Goal: Transaction & Acquisition: Purchase product/service

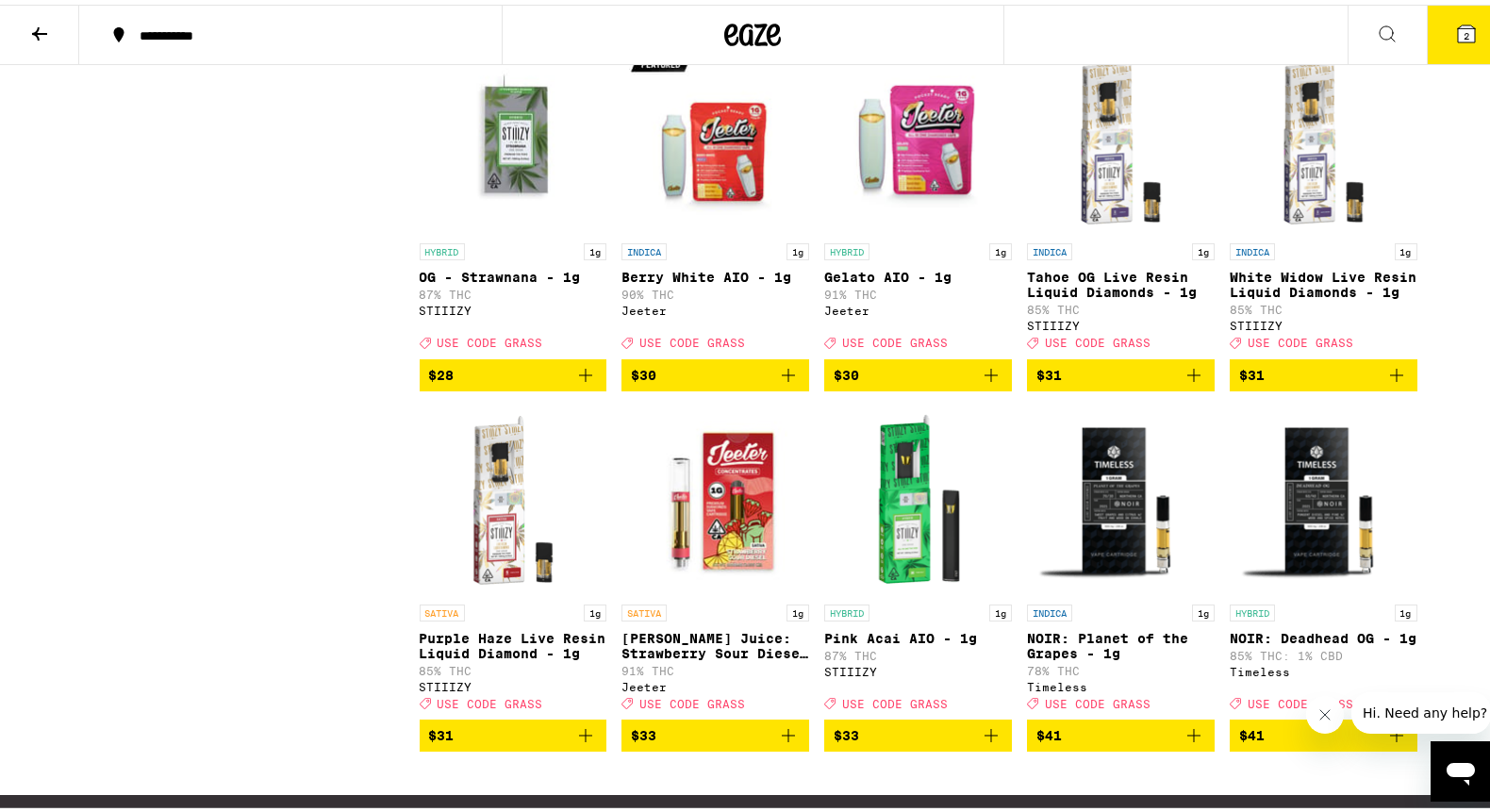
click at [1437, 47] on button "2" at bounding box center [1467, 30] width 79 height 59
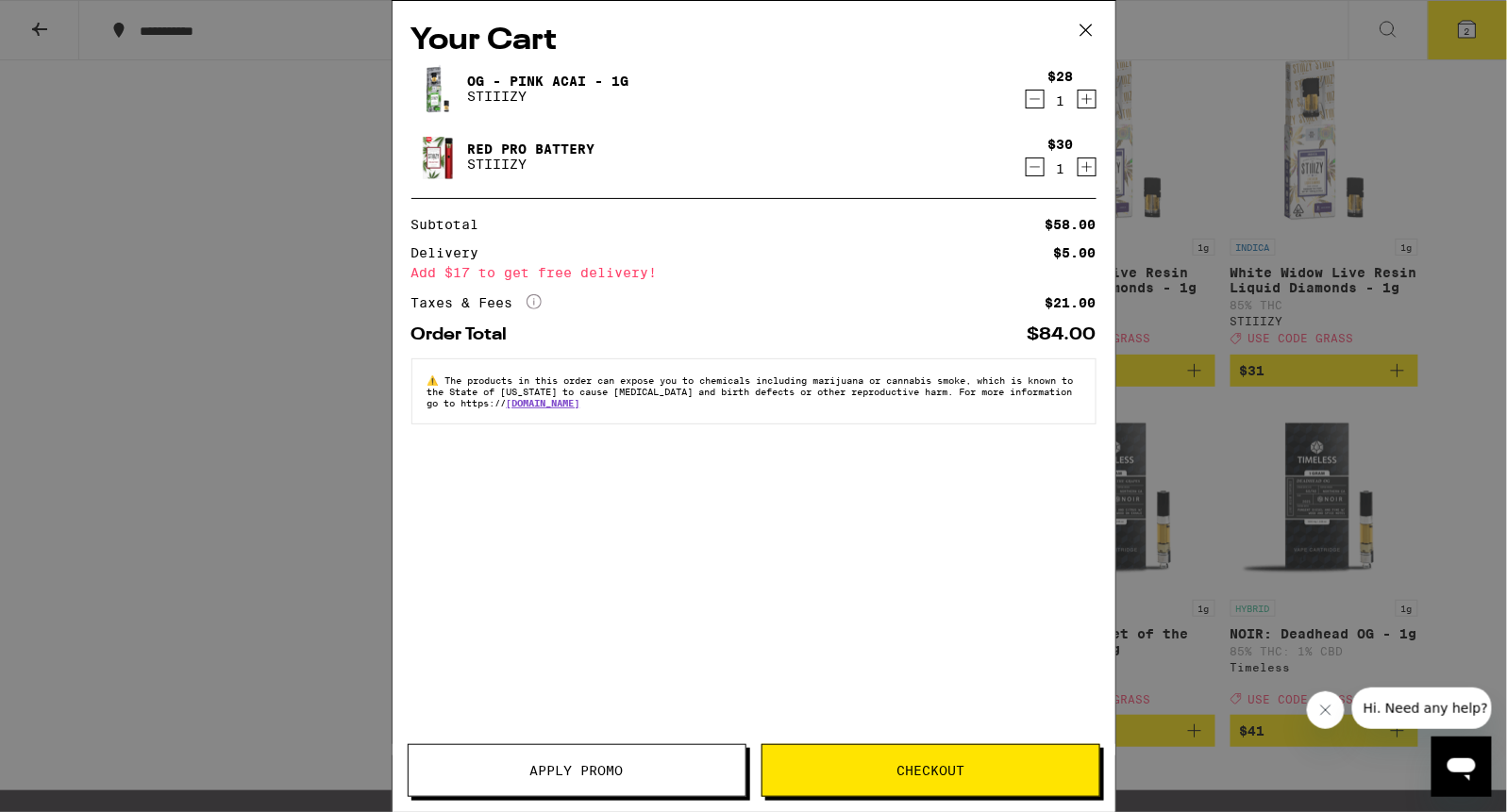
click at [1035, 93] on icon "Decrement" at bounding box center [1034, 99] width 17 height 23
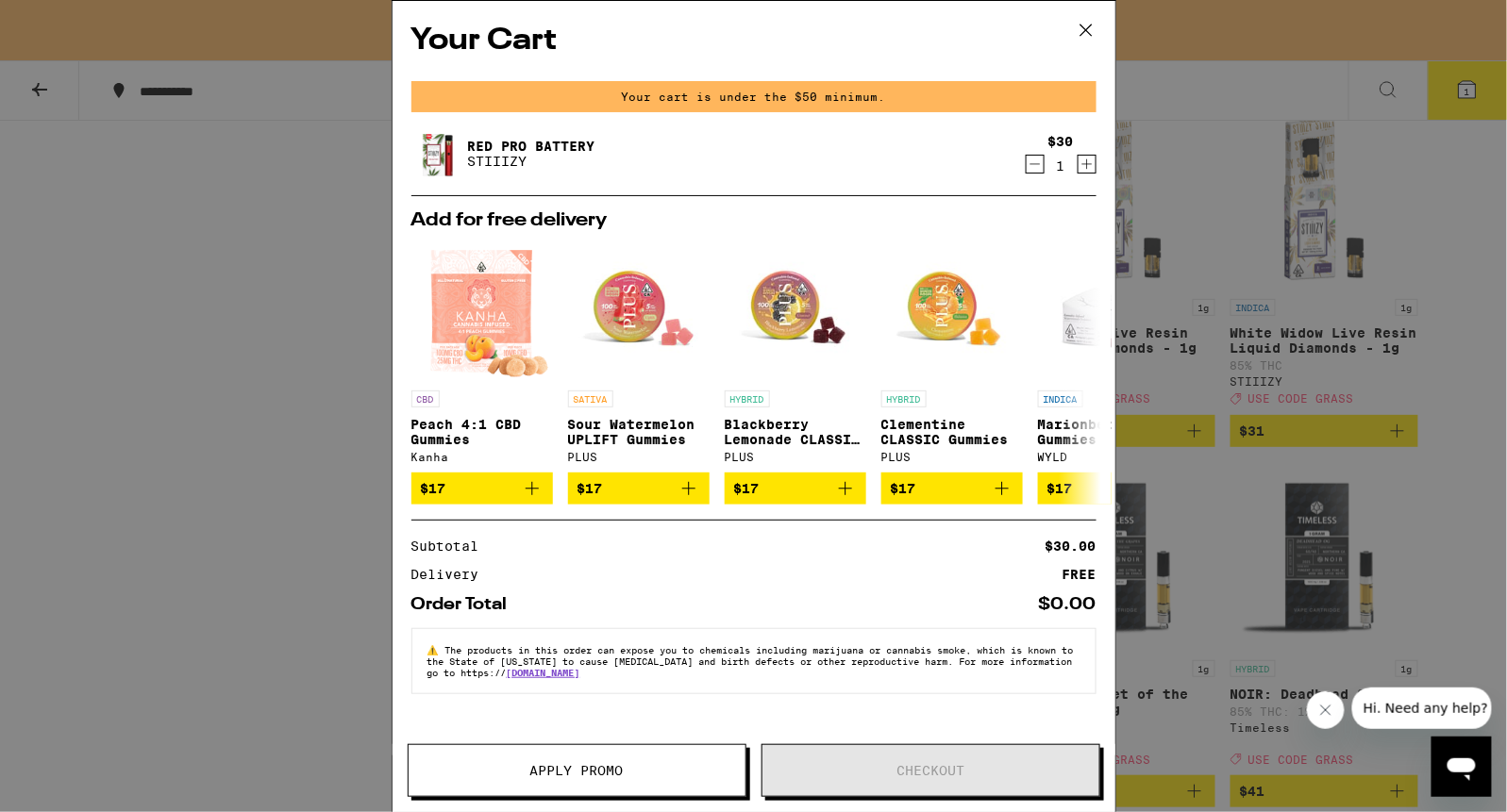
click at [1032, 171] on icon "Decrement" at bounding box center [1034, 163] width 17 height 23
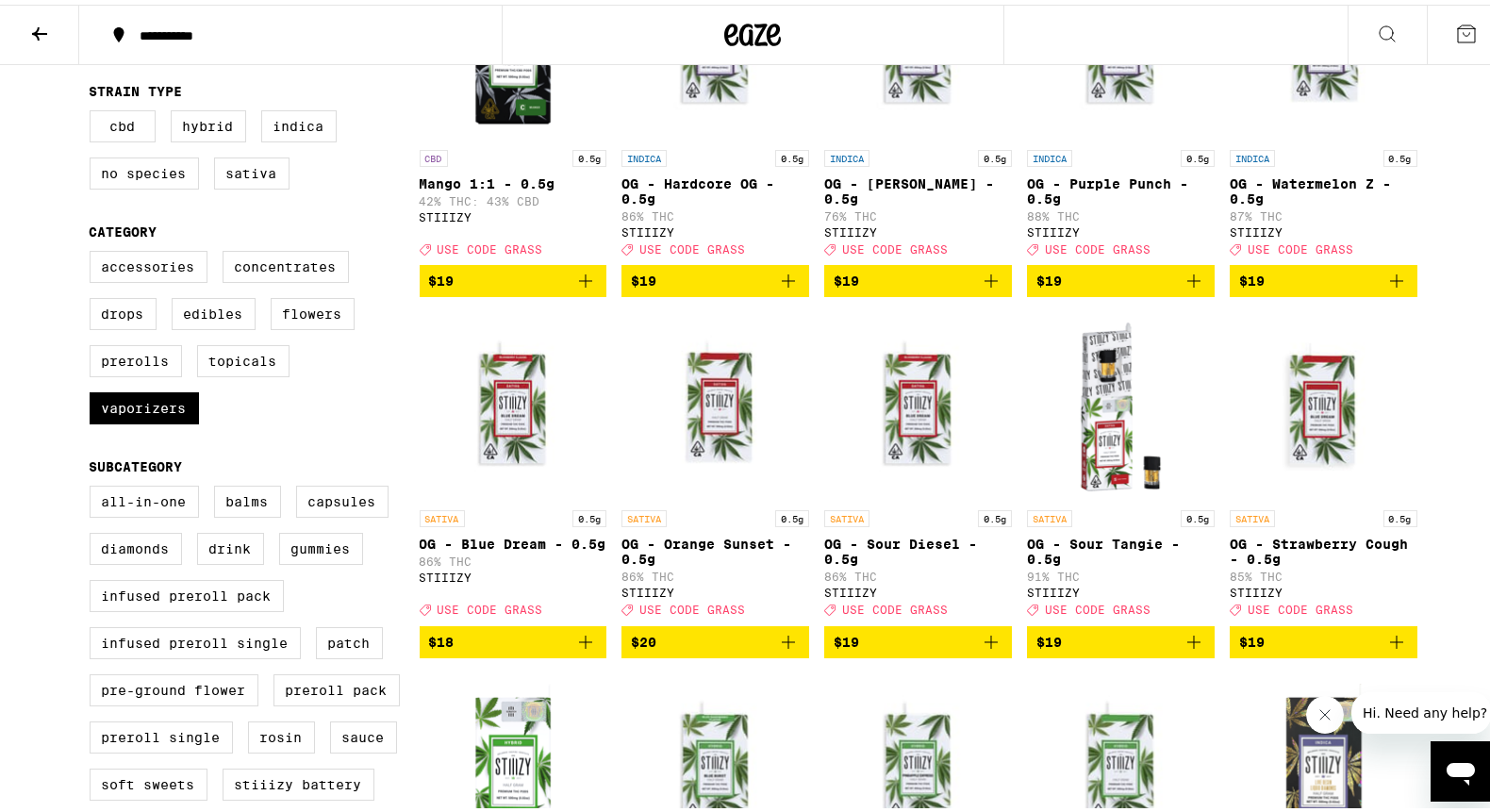
scroll to position [328, 0]
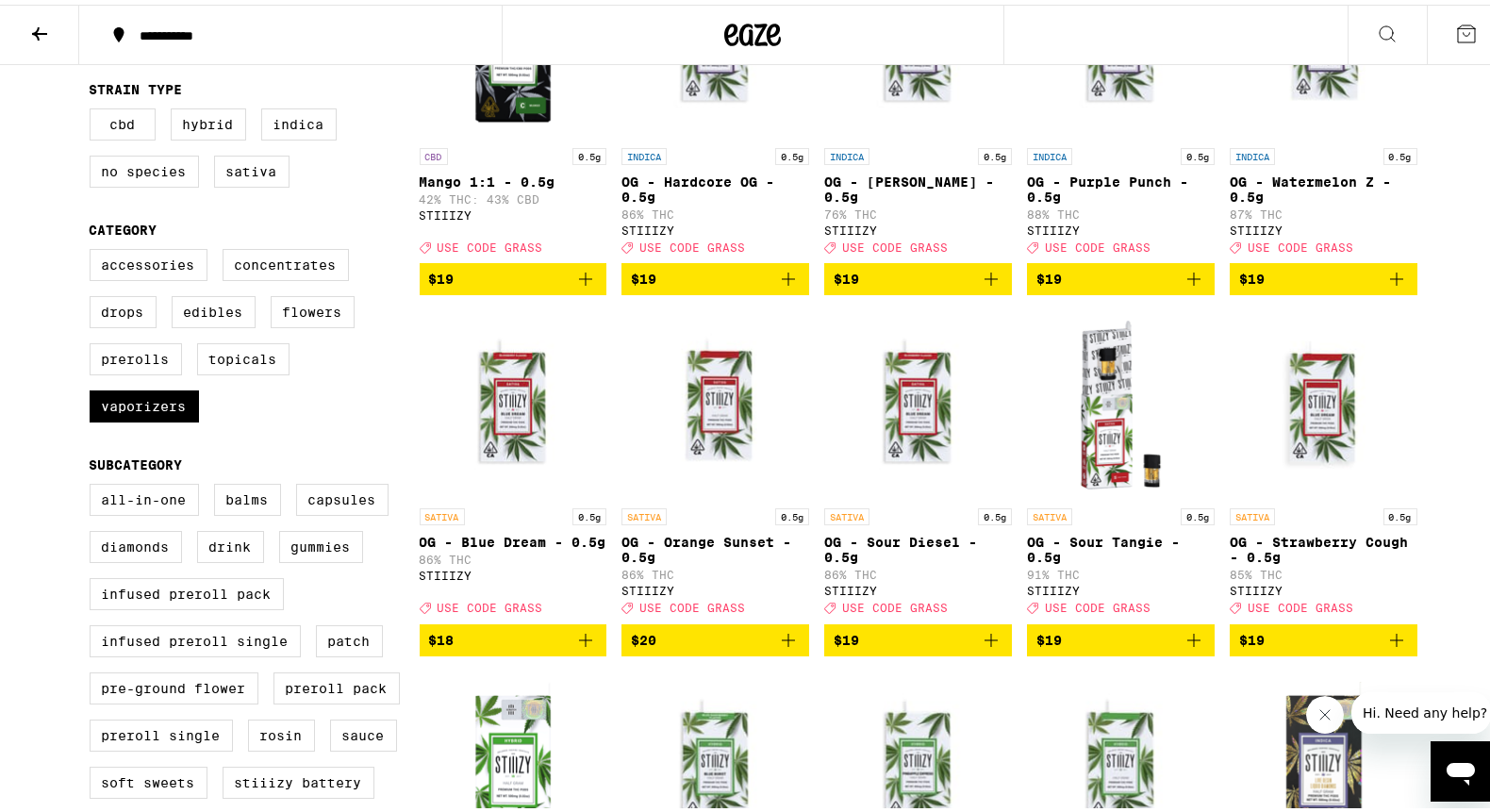
click at [1320, 713] on icon "Close message from company" at bounding box center [1325, 713] width 15 height 15
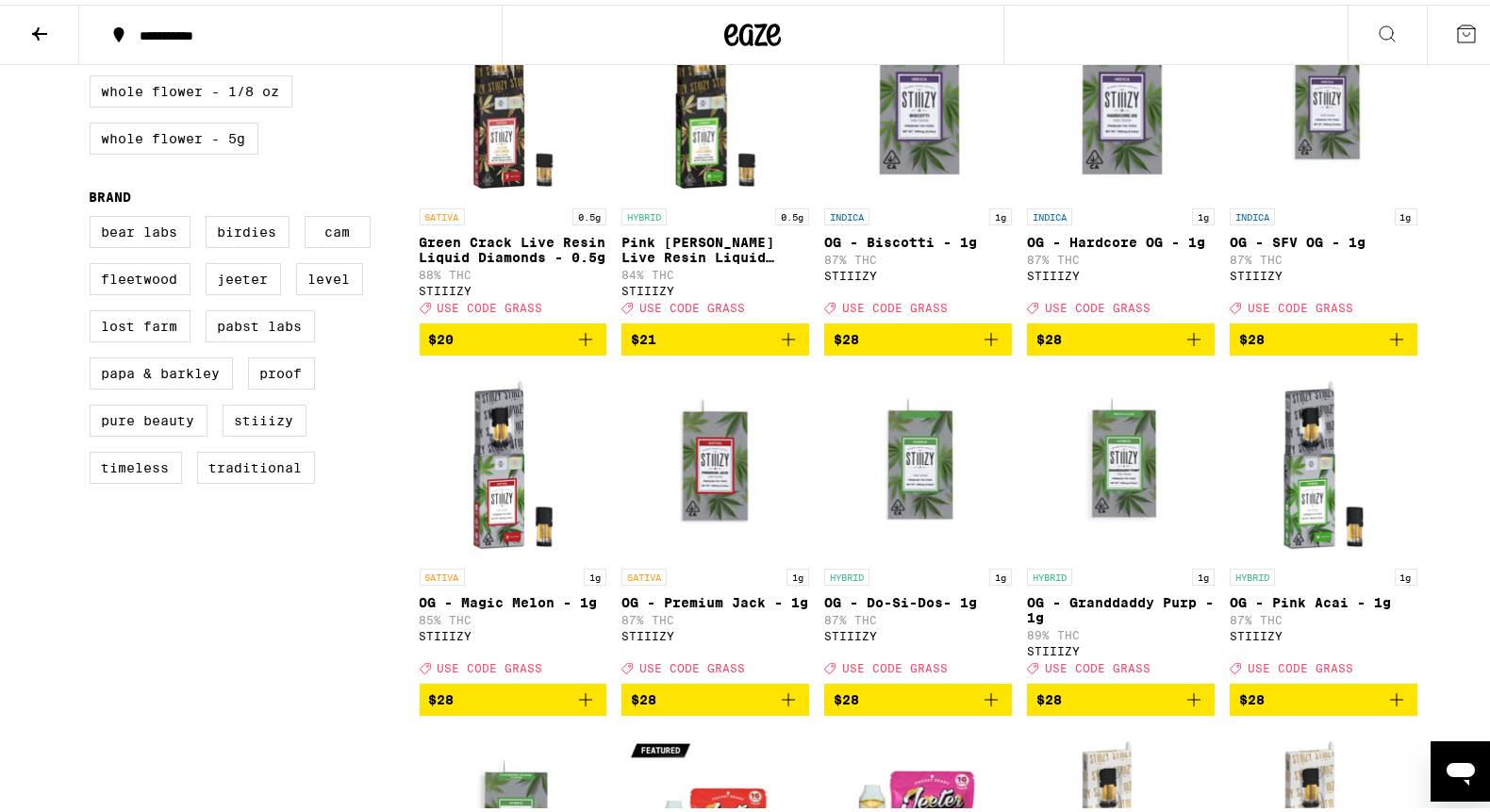
scroll to position [1351, 0]
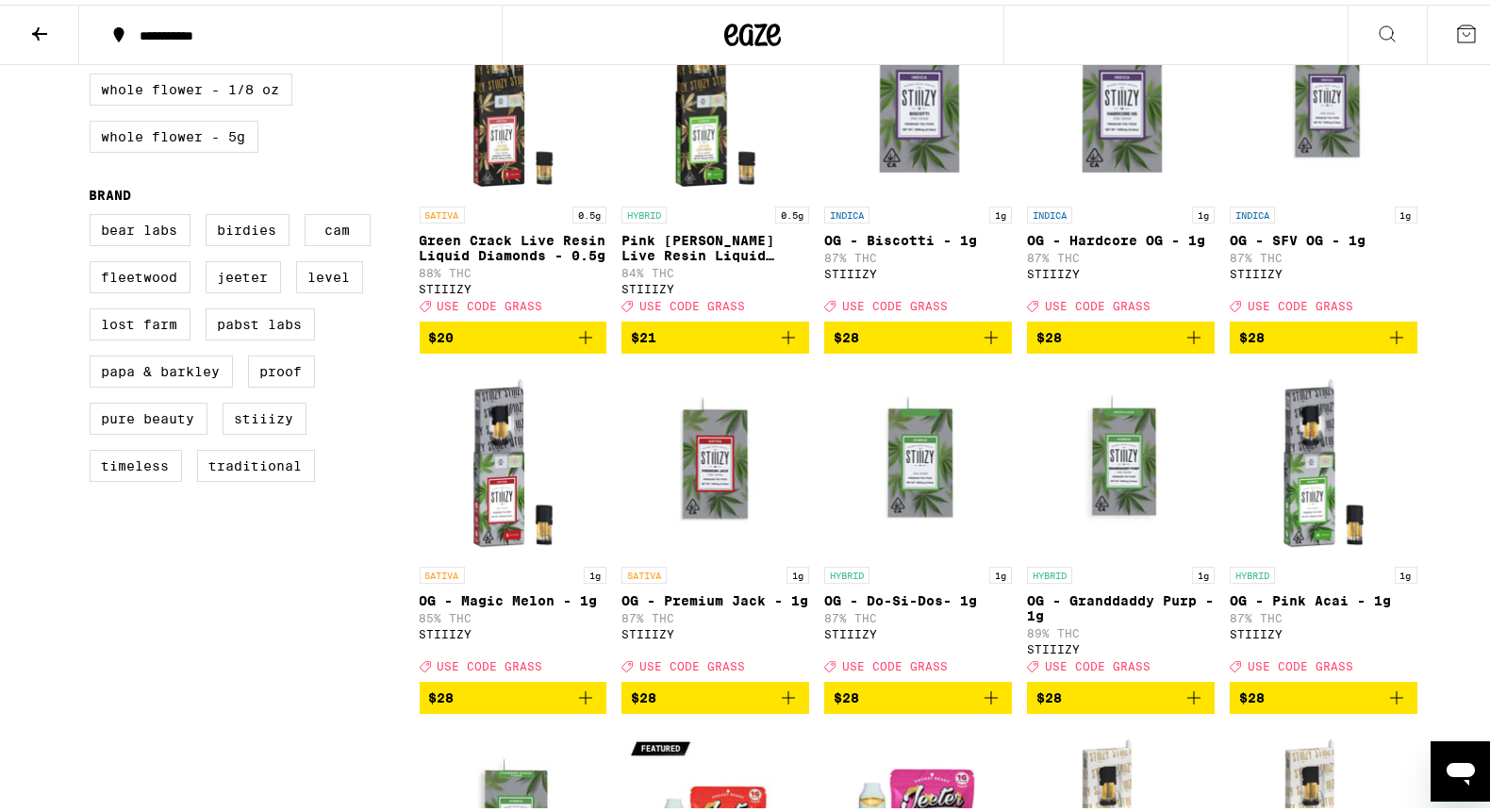
click at [985, 699] on icon "Add to bag" at bounding box center [991, 693] width 13 height 13
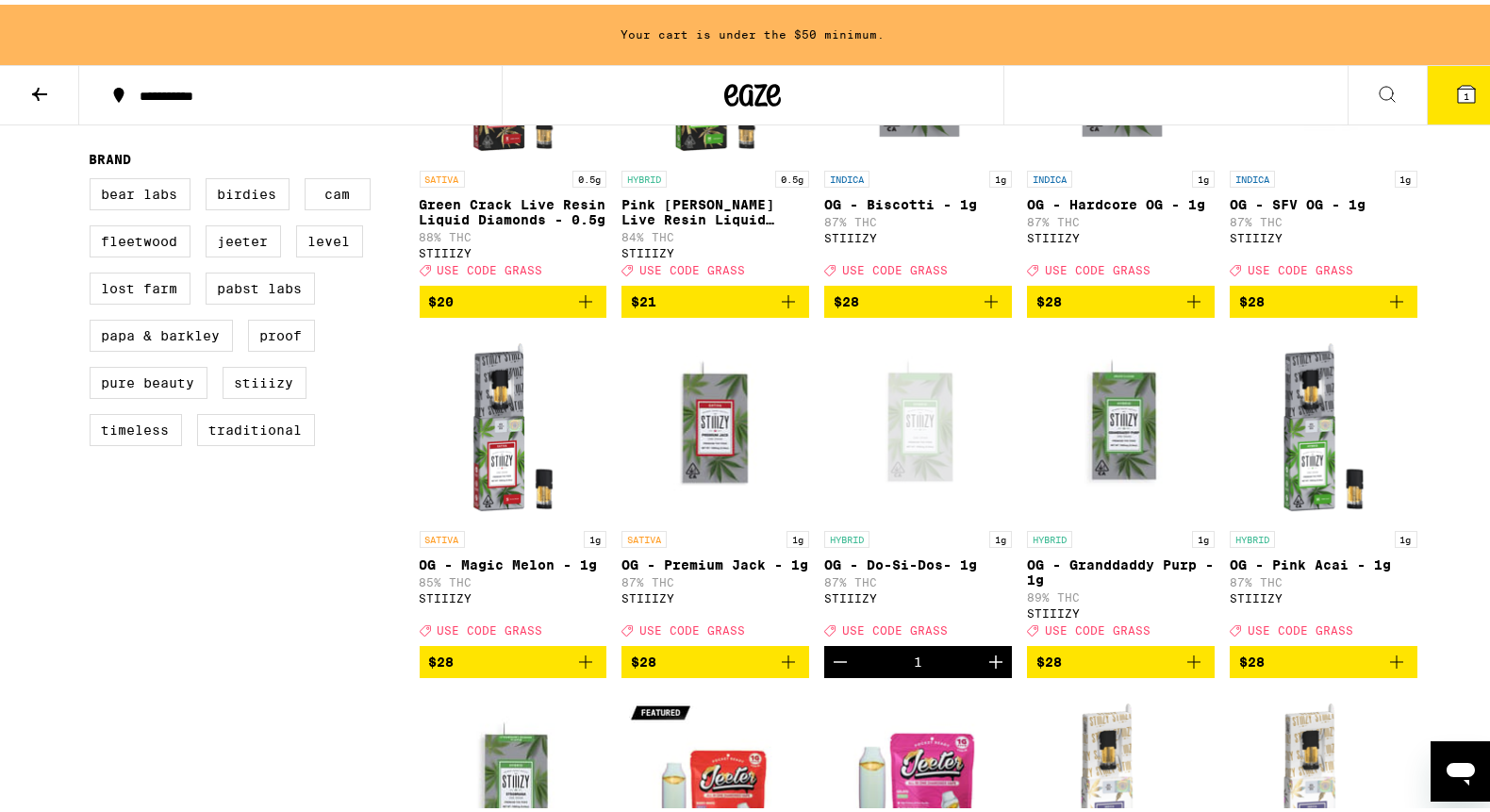
scroll to position [1440, 0]
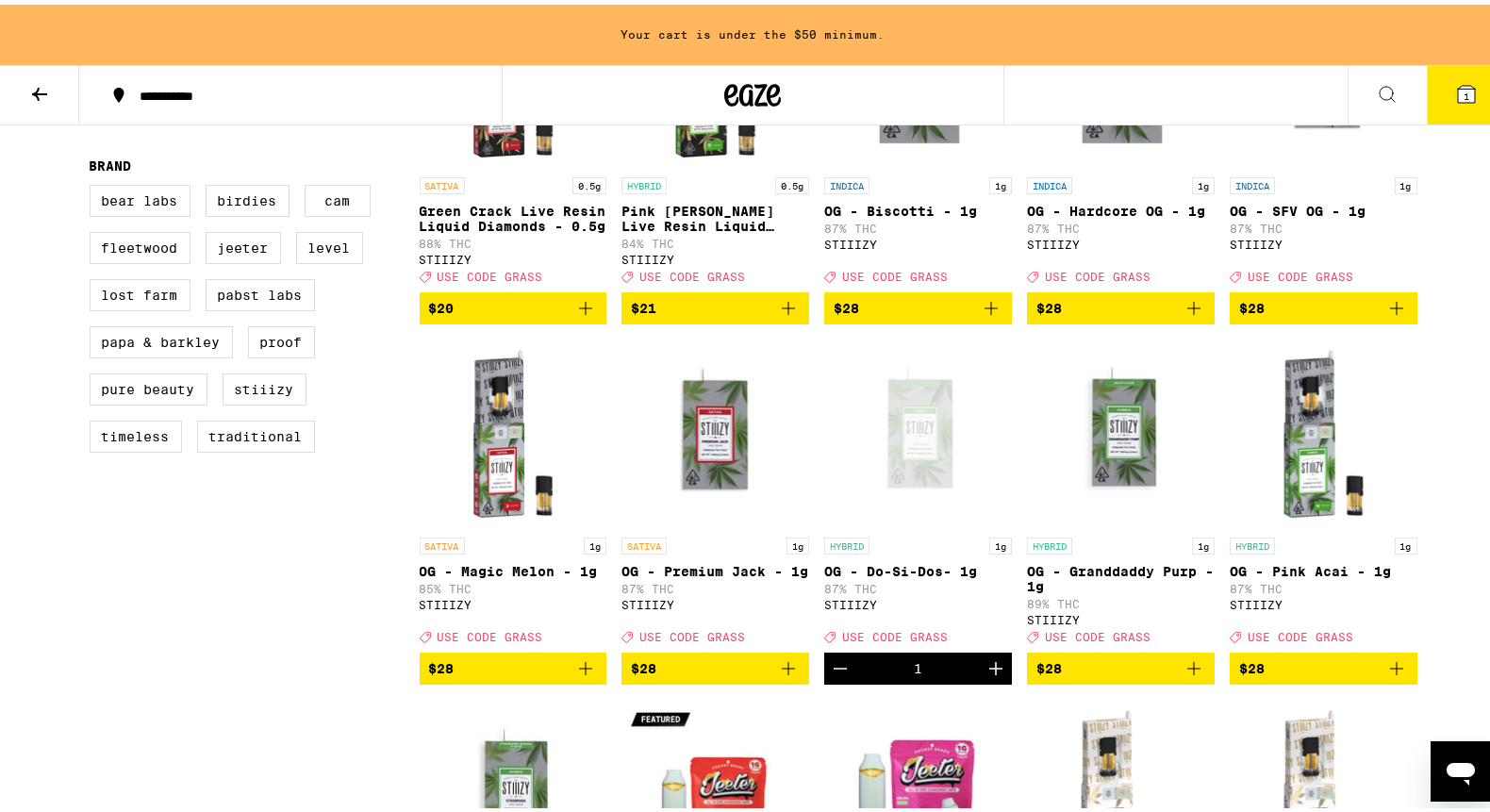
click at [1039, 523] on img "Open page for OG - Granddaddy Purp - 1g from STIIIZY" at bounding box center [1121, 429] width 188 height 189
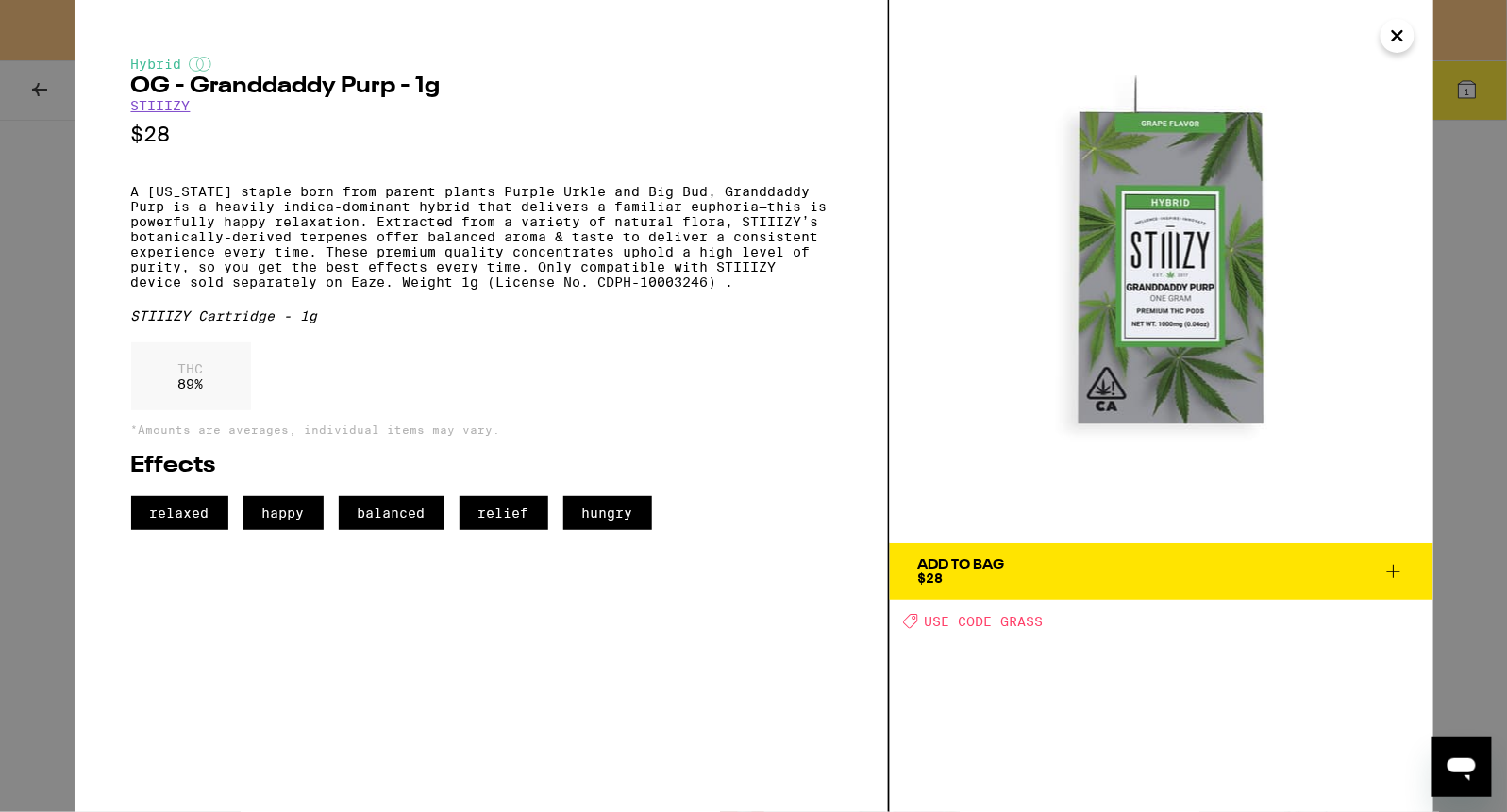
click at [1386, 27] on icon "Close" at bounding box center [1396, 35] width 23 height 28
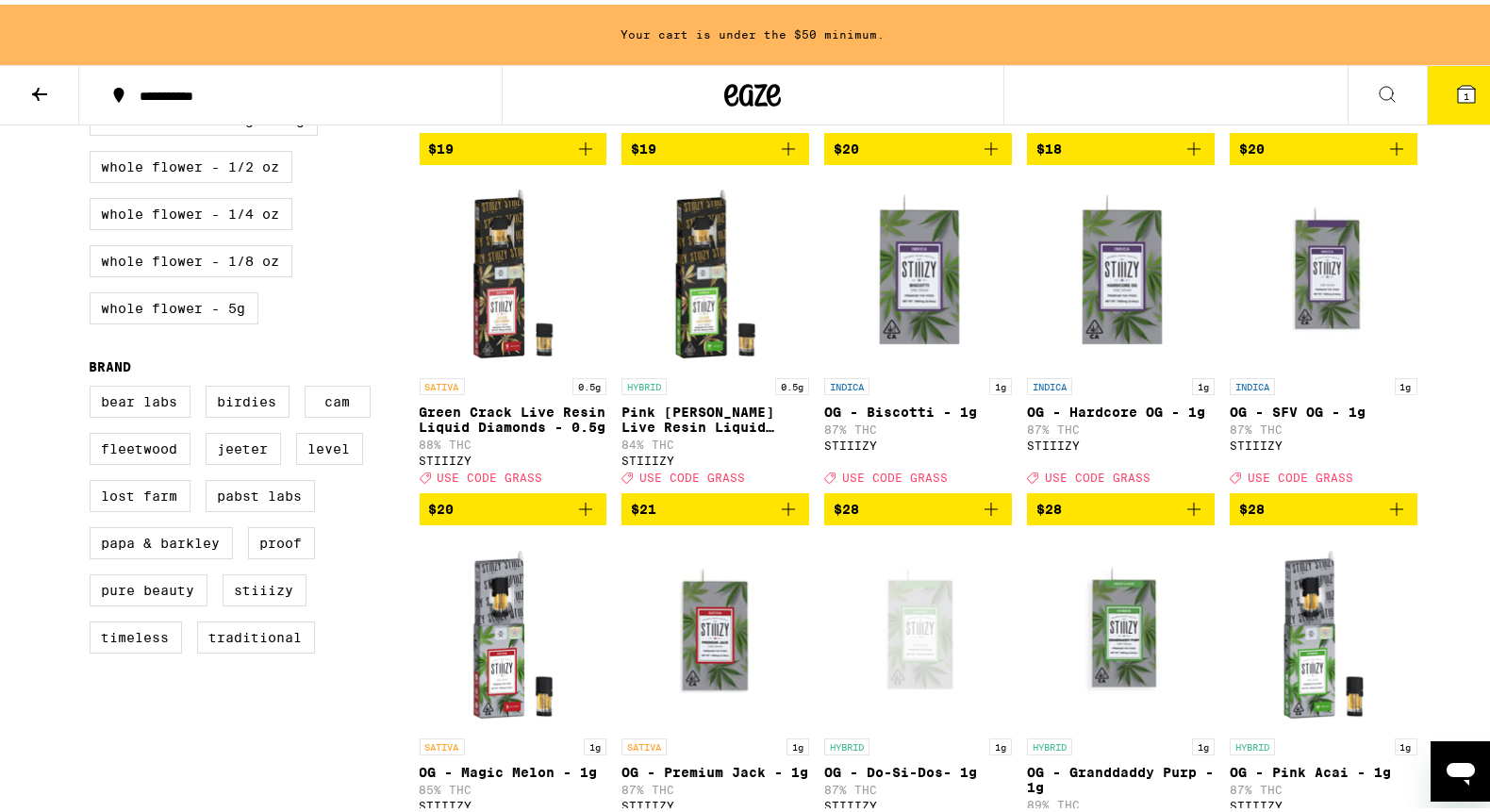
scroll to position [1235, 0]
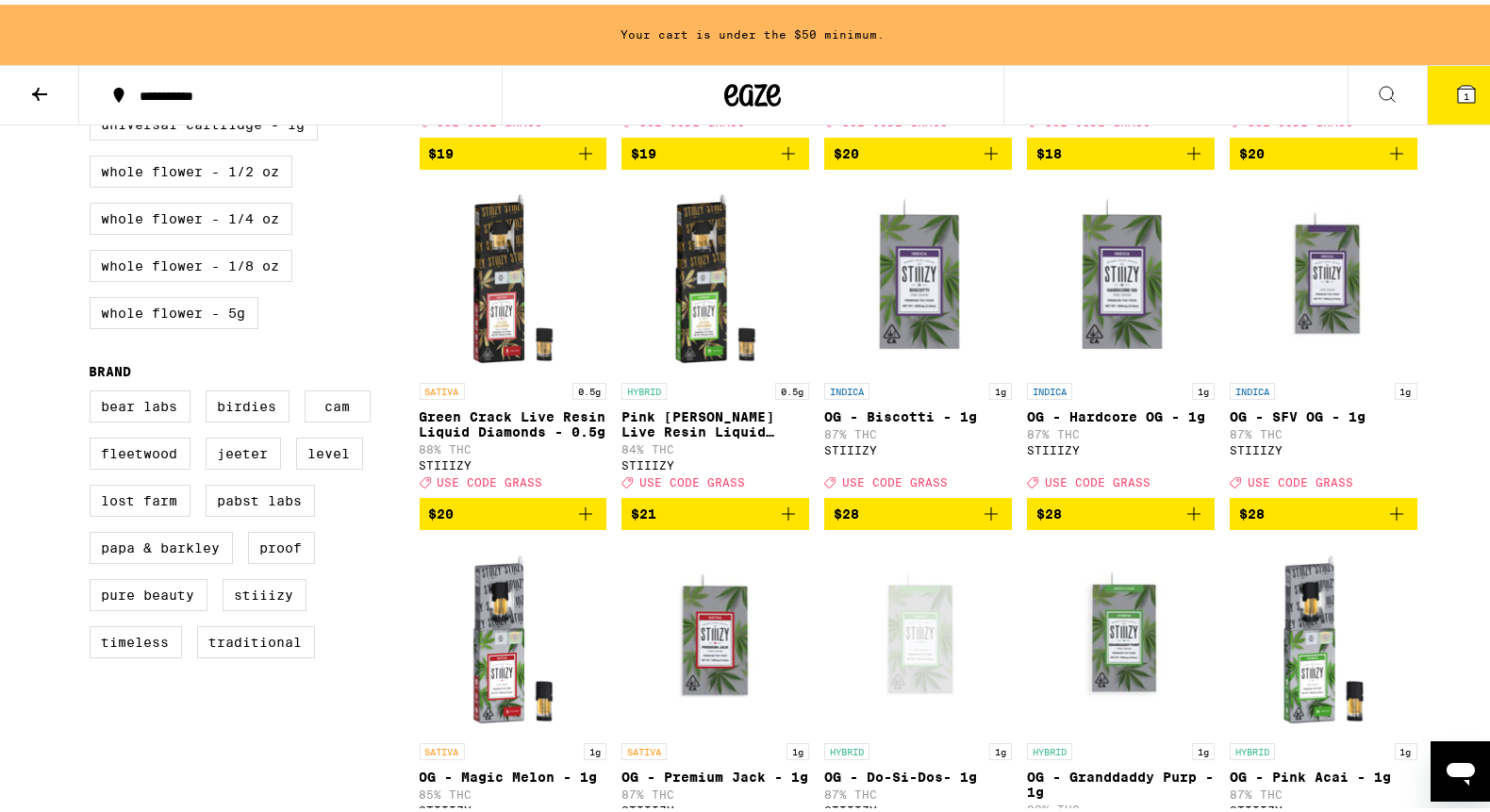
click at [787, 520] on icon "Add to bag" at bounding box center [788, 509] width 23 height 23
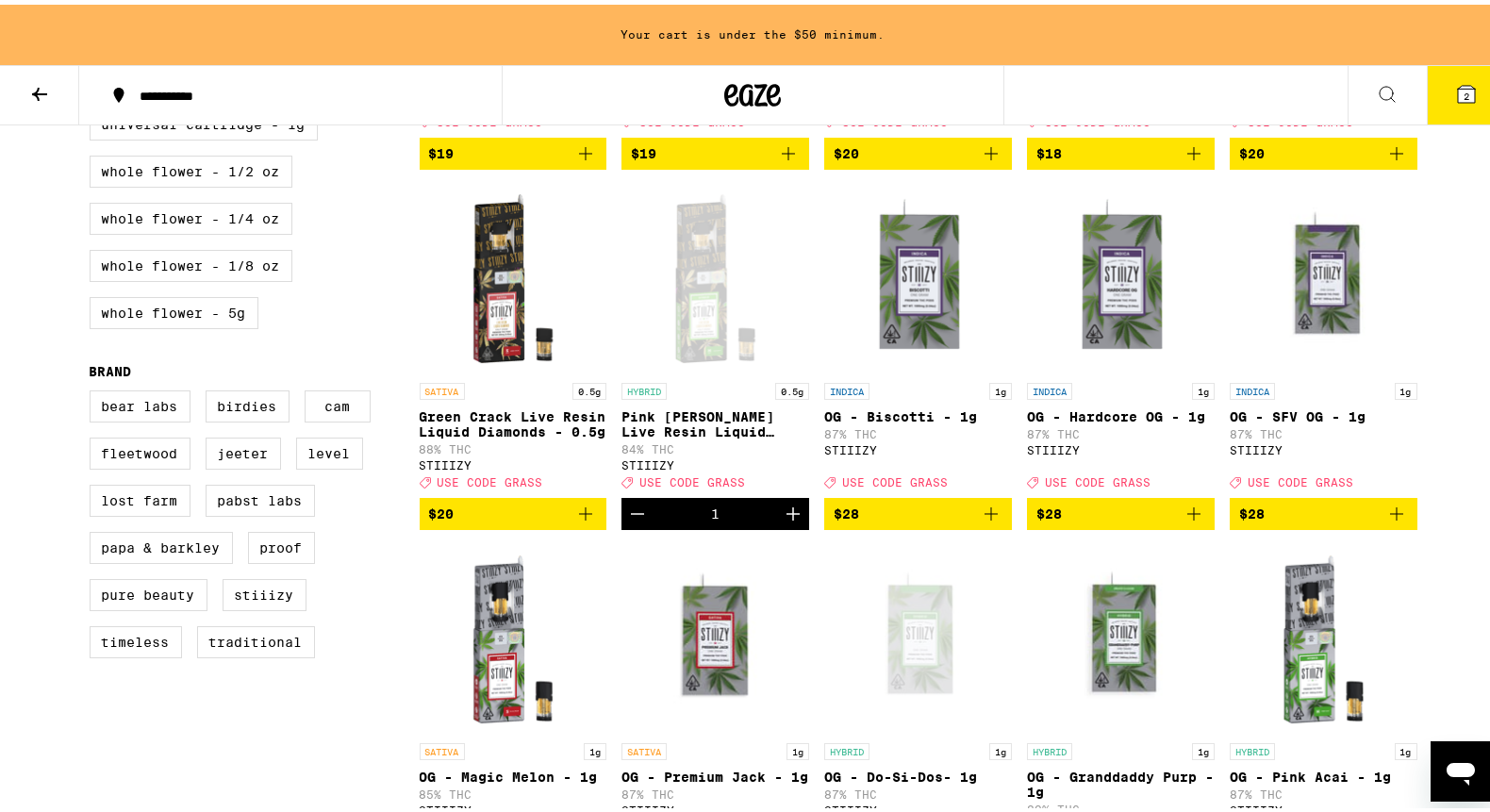
click at [626, 520] on icon "Decrement" at bounding box center [637, 509] width 23 height 23
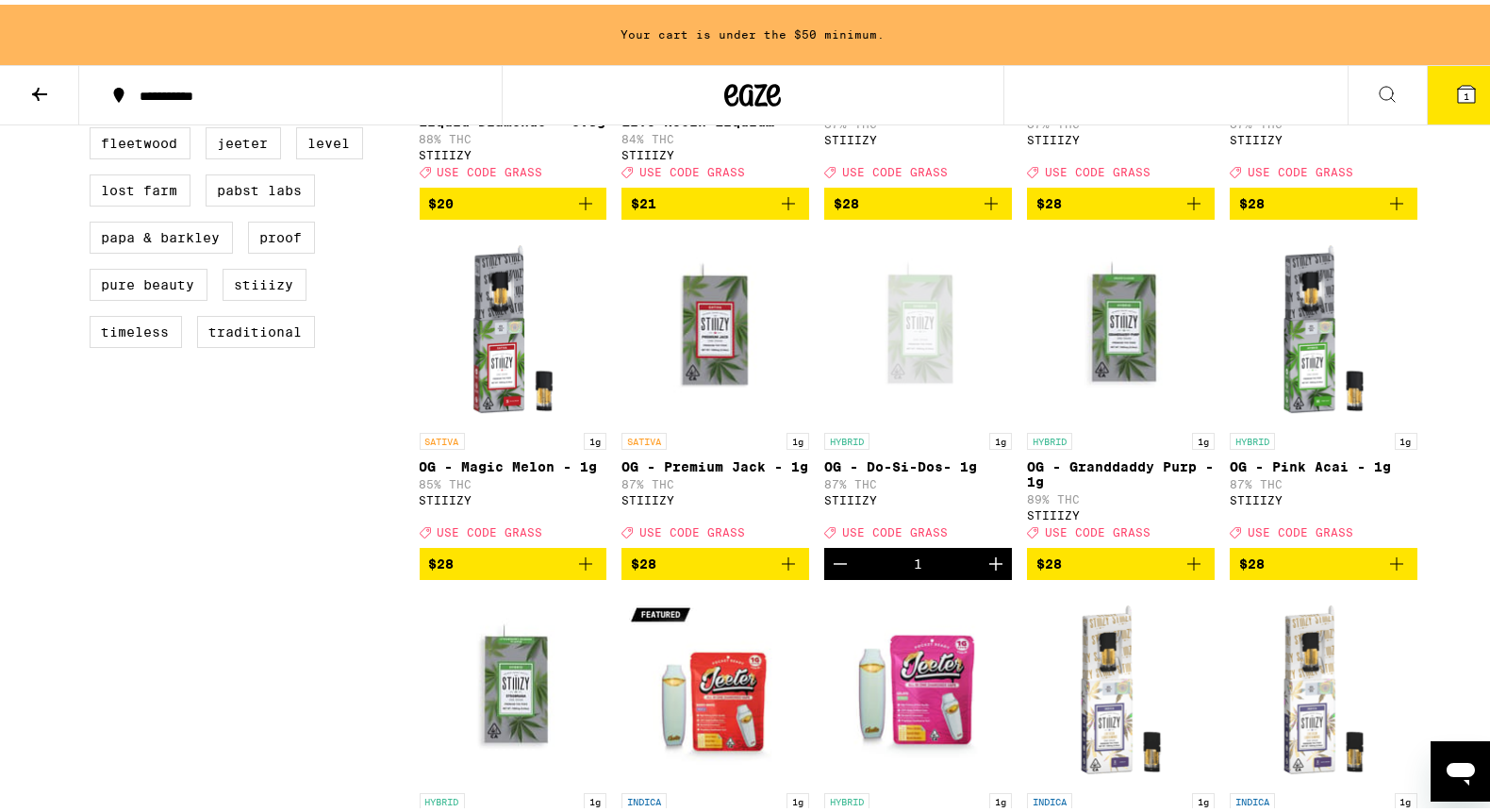
scroll to position [1541, 0]
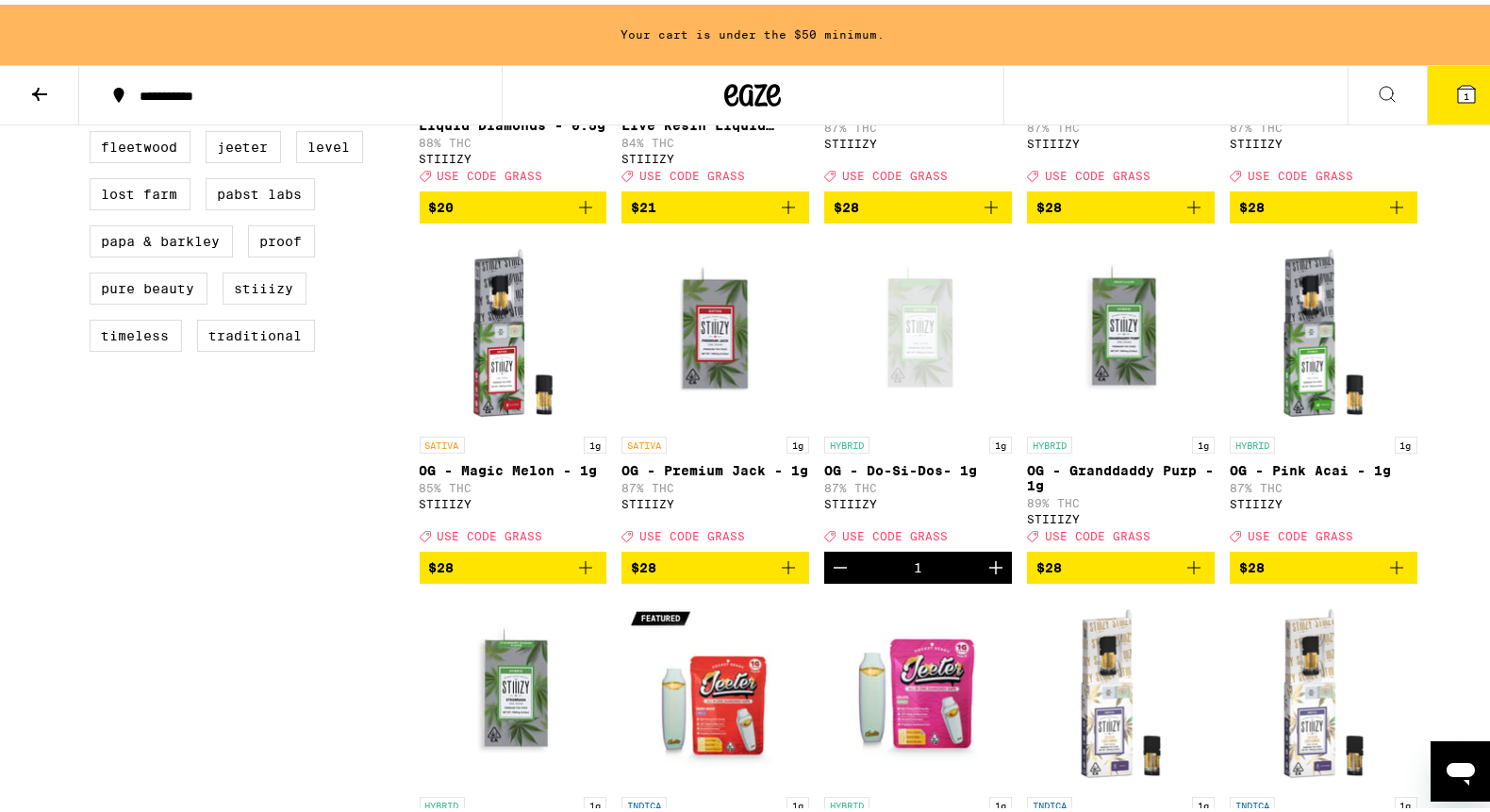
click at [796, 579] on button "$28" at bounding box center [715, 563] width 188 height 32
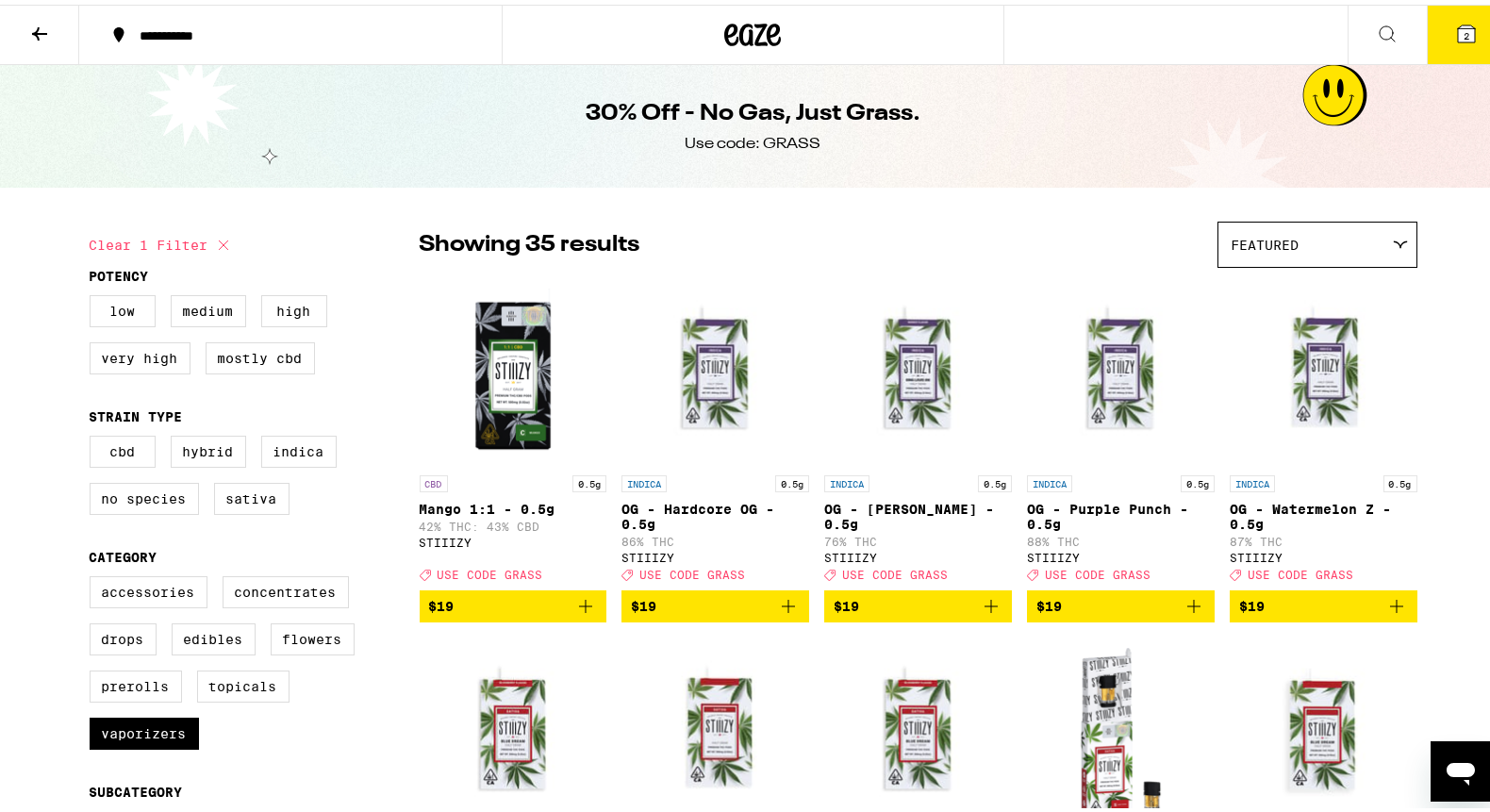
scroll to position [0, 0]
click at [1456, 26] on icon at bounding box center [1467, 28] width 23 height 23
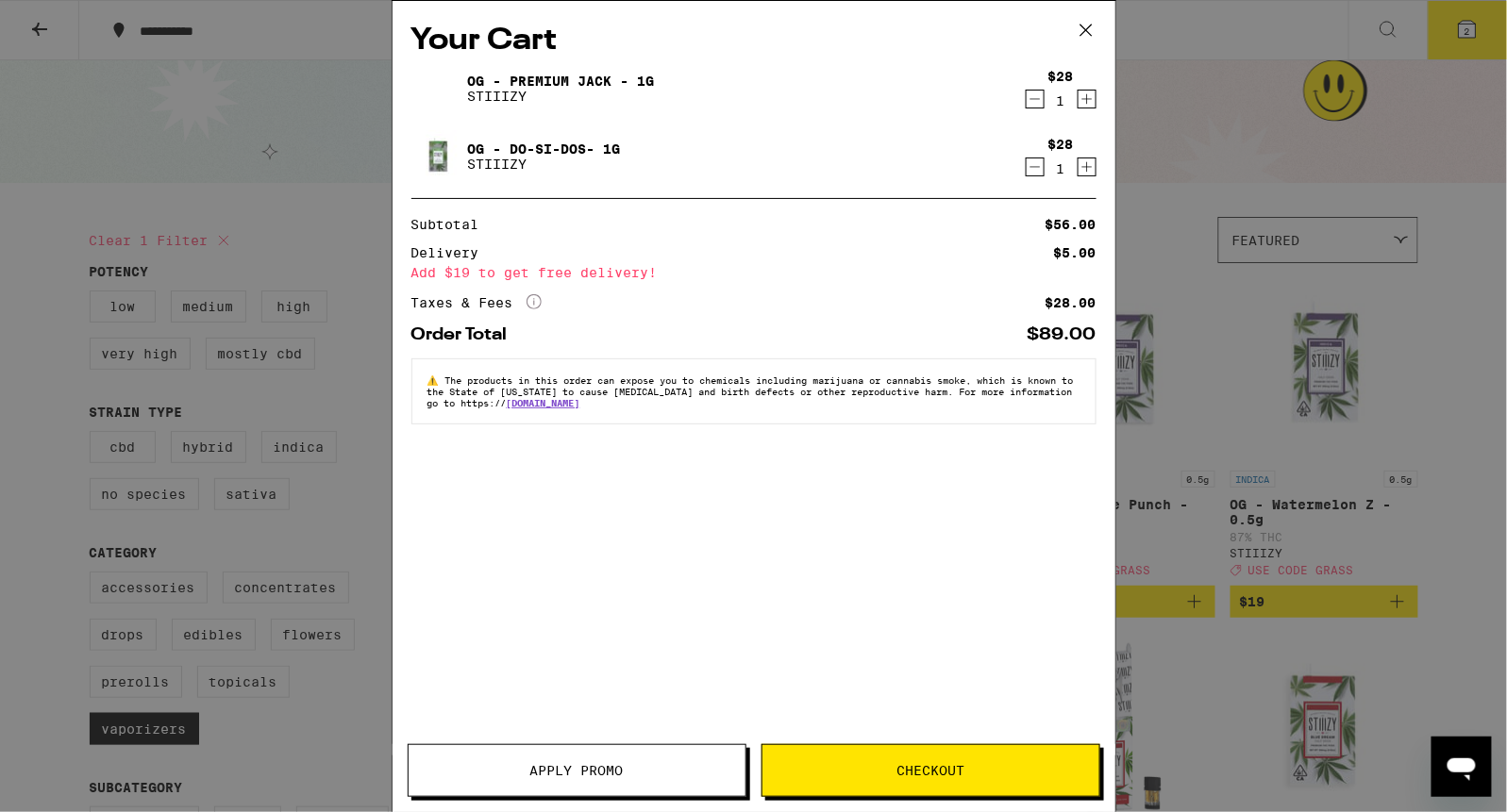
click at [592, 790] on button "Apply Promo" at bounding box center [576, 771] width 339 height 53
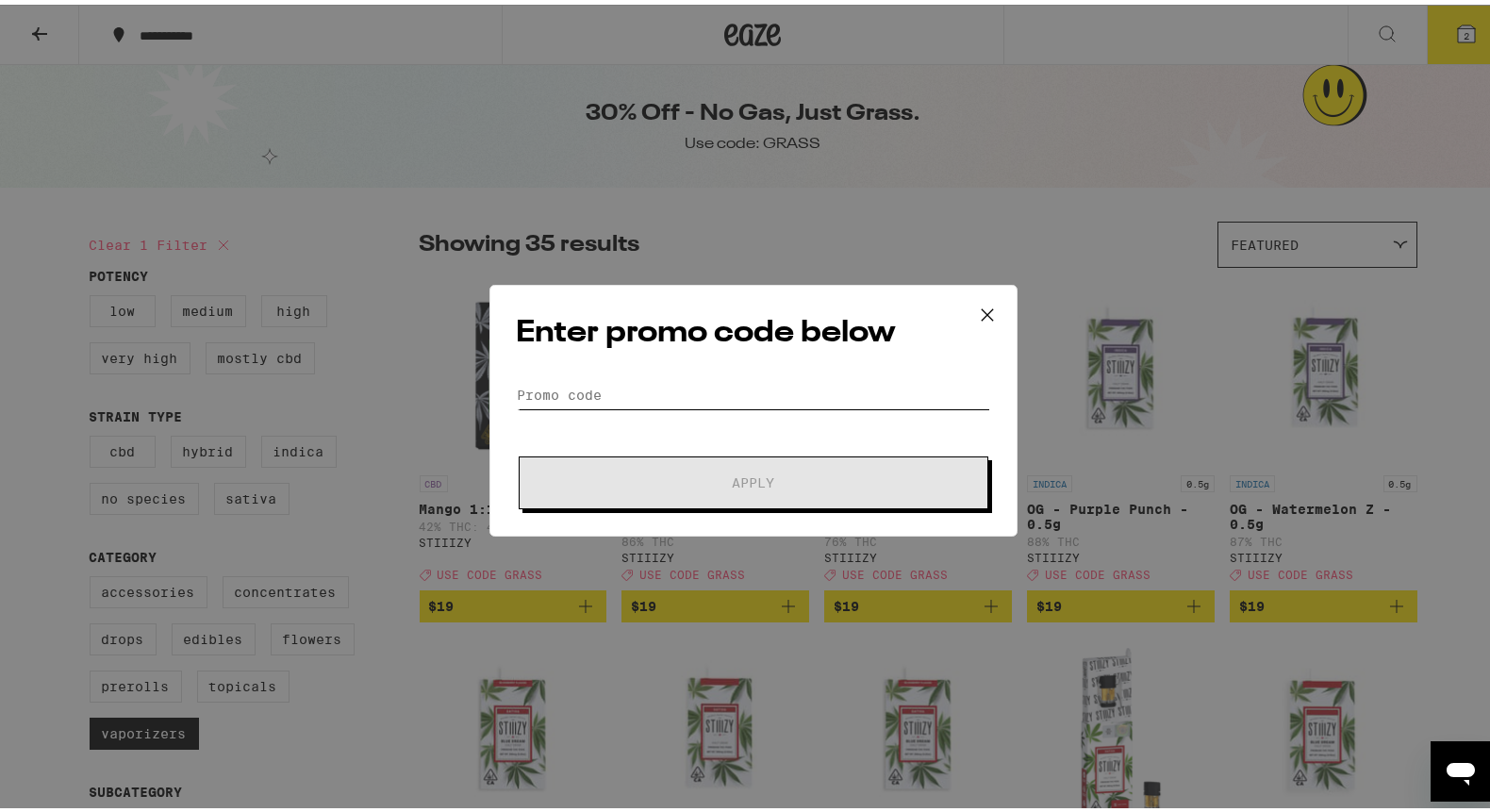
click at [610, 401] on input "Promo Code" at bounding box center [753, 390] width 474 height 28
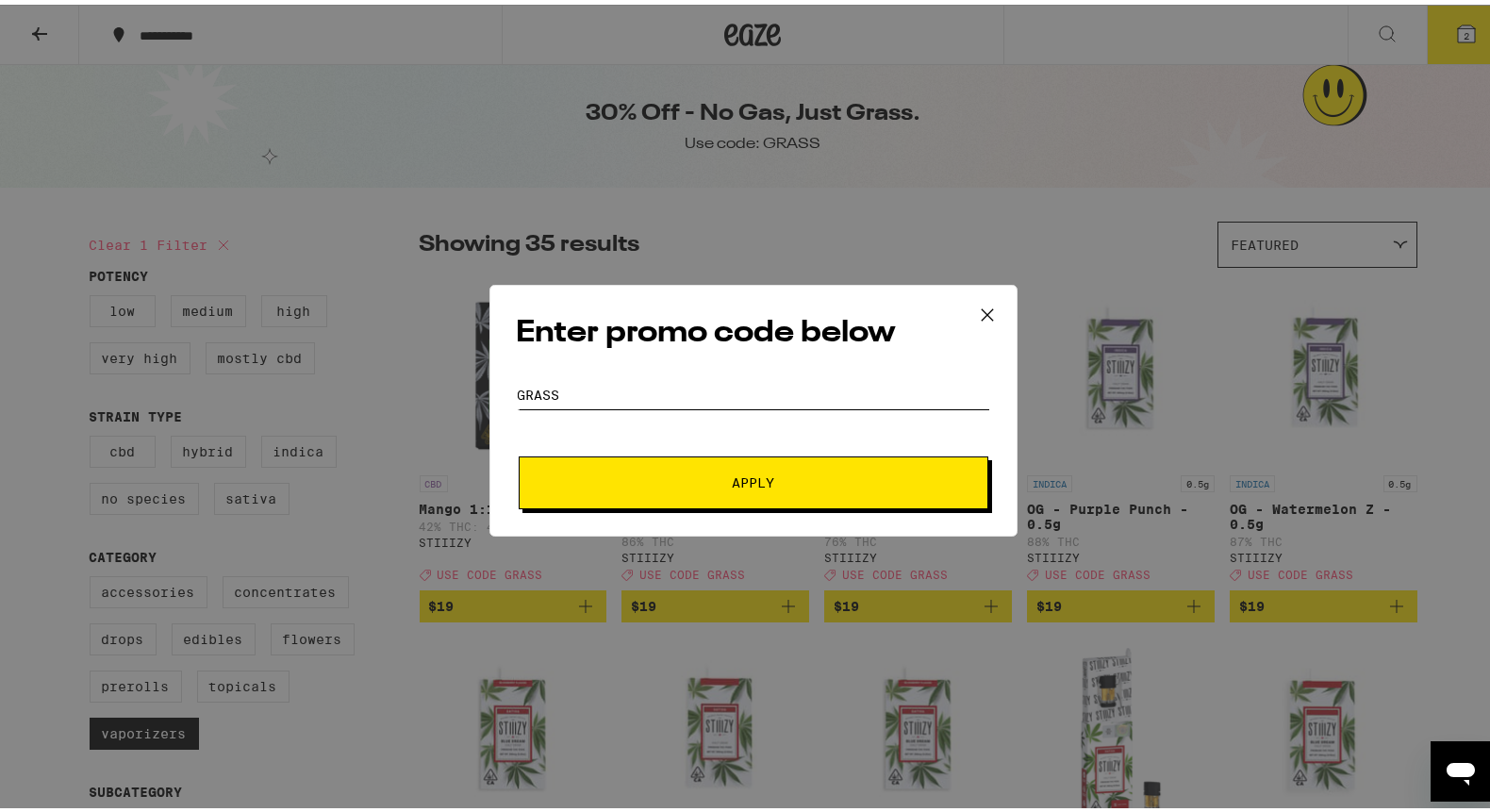
type input "grass"
click at [594, 491] on button "Apply" at bounding box center [753, 478] width 470 height 53
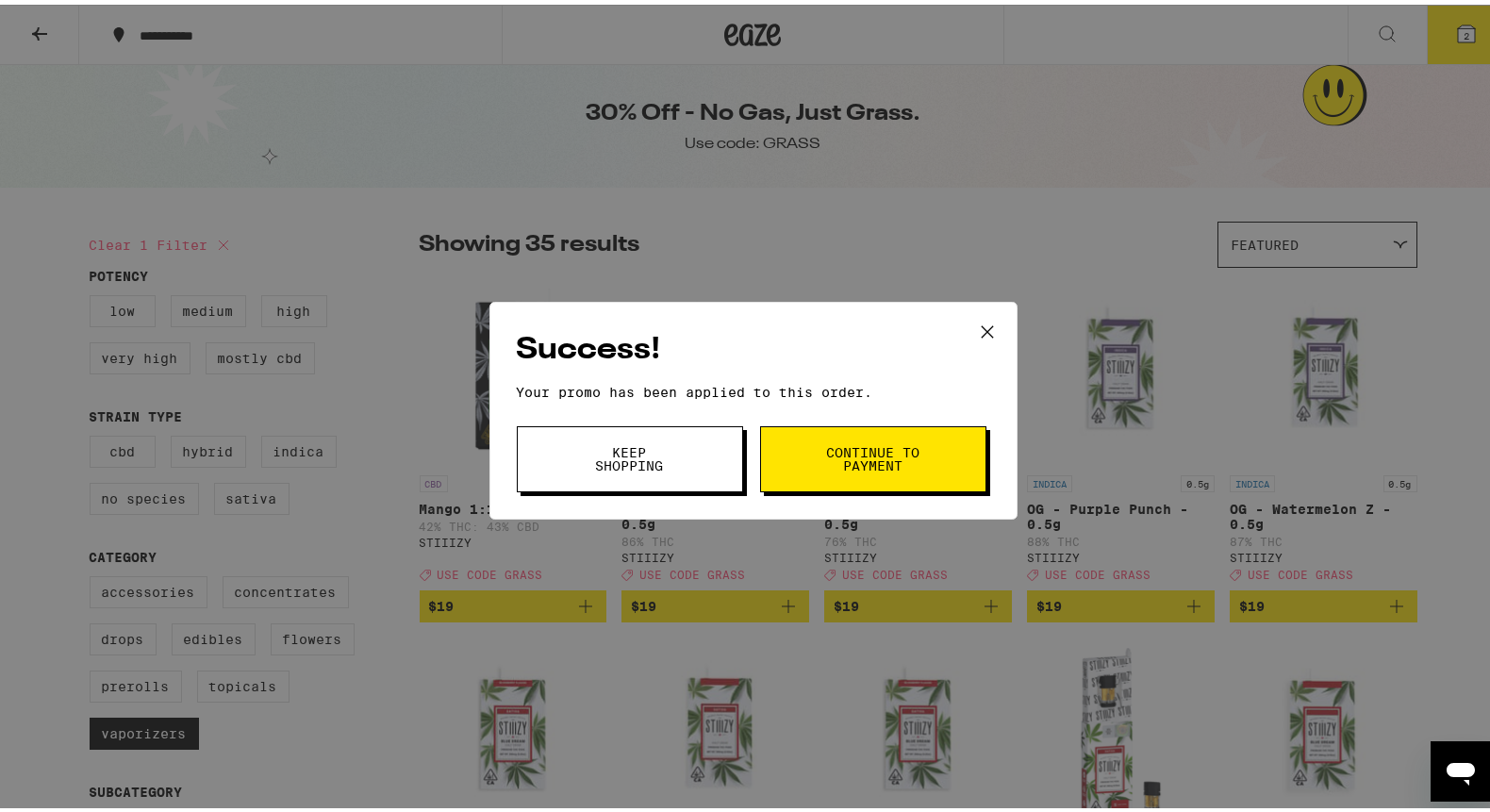
click at [812, 469] on button "Continue to payment" at bounding box center [873, 454] width 226 height 66
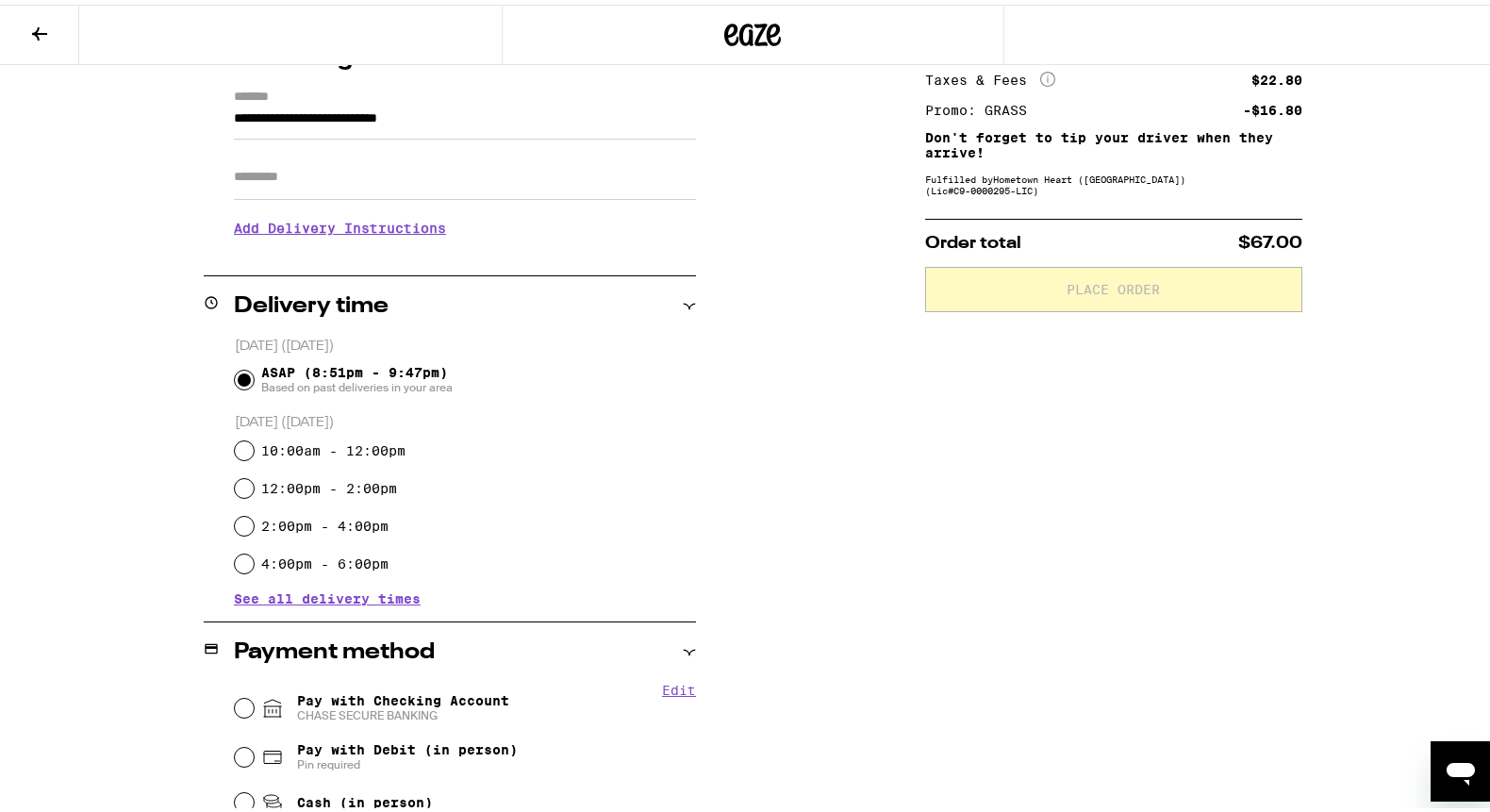
scroll to position [274, 0]
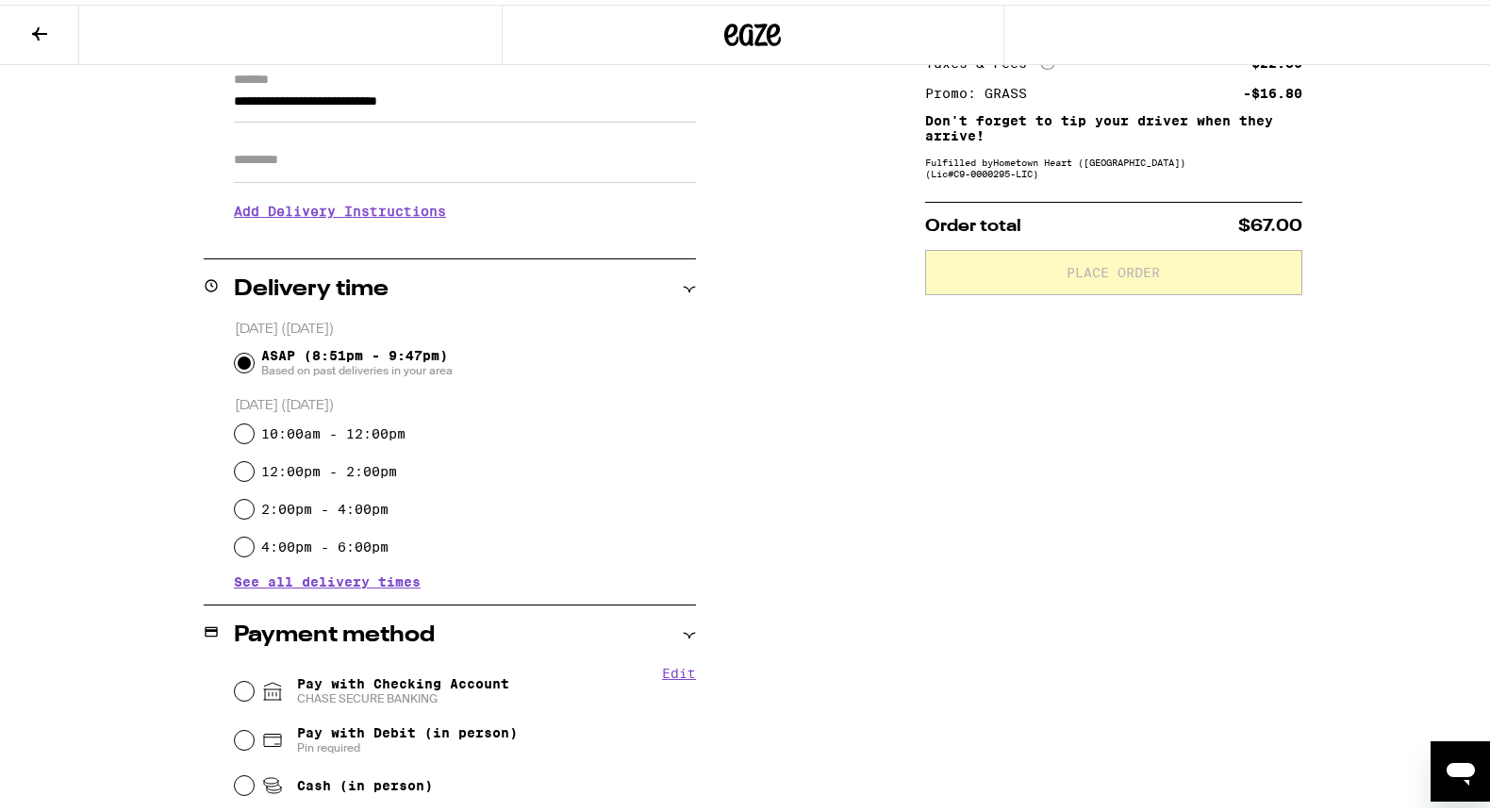
click at [245, 681] on div "Pay with Checking Account CHASE SECURE BANKING" at bounding box center [465, 687] width 461 height 49
click at [251, 205] on h3 "Add Delivery Instructions" at bounding box center [465, 206] width 462 height 43
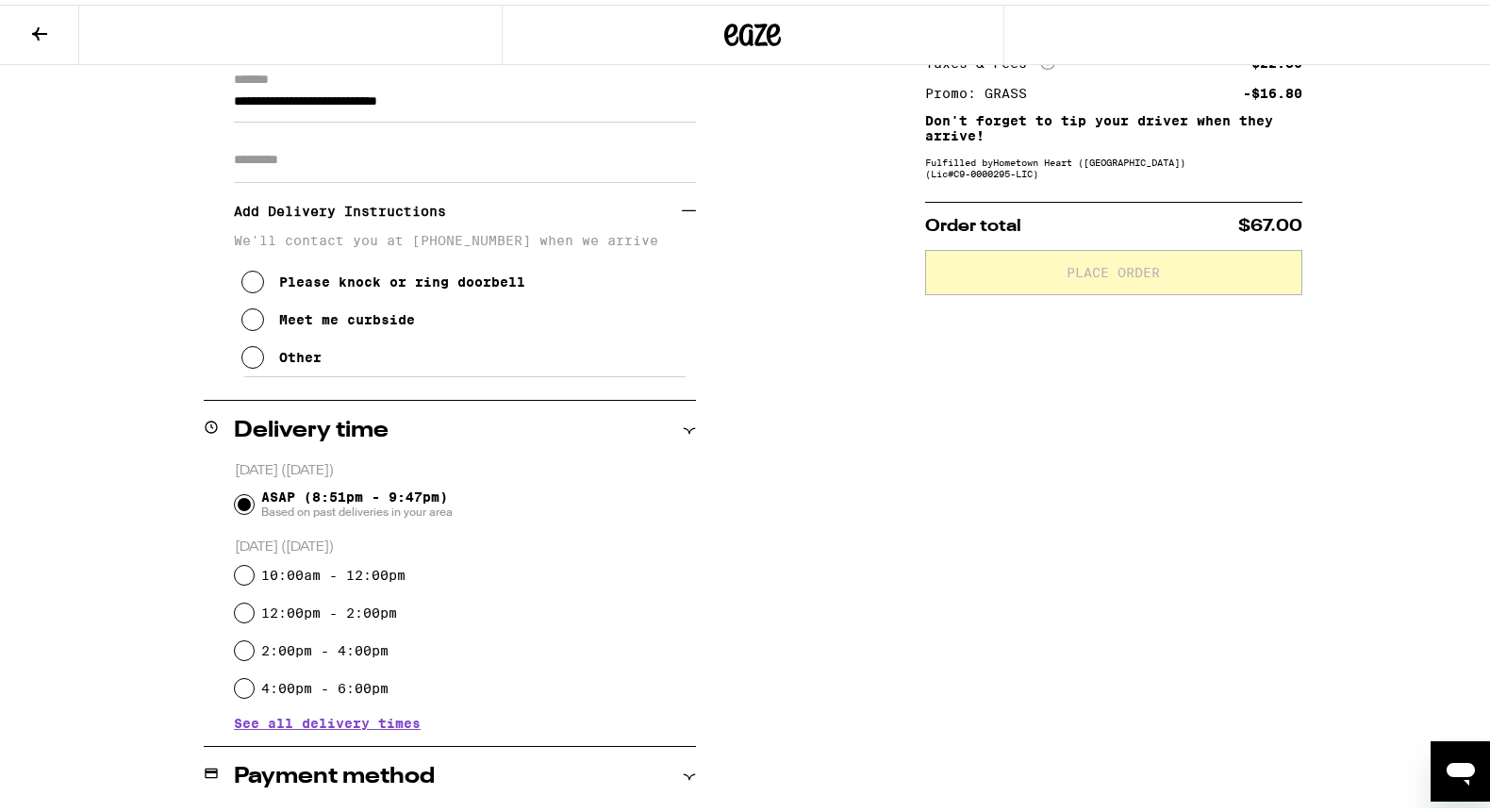
click at [281, 355] on div "Other" at bounding box center [299, 352] width 42 height 15
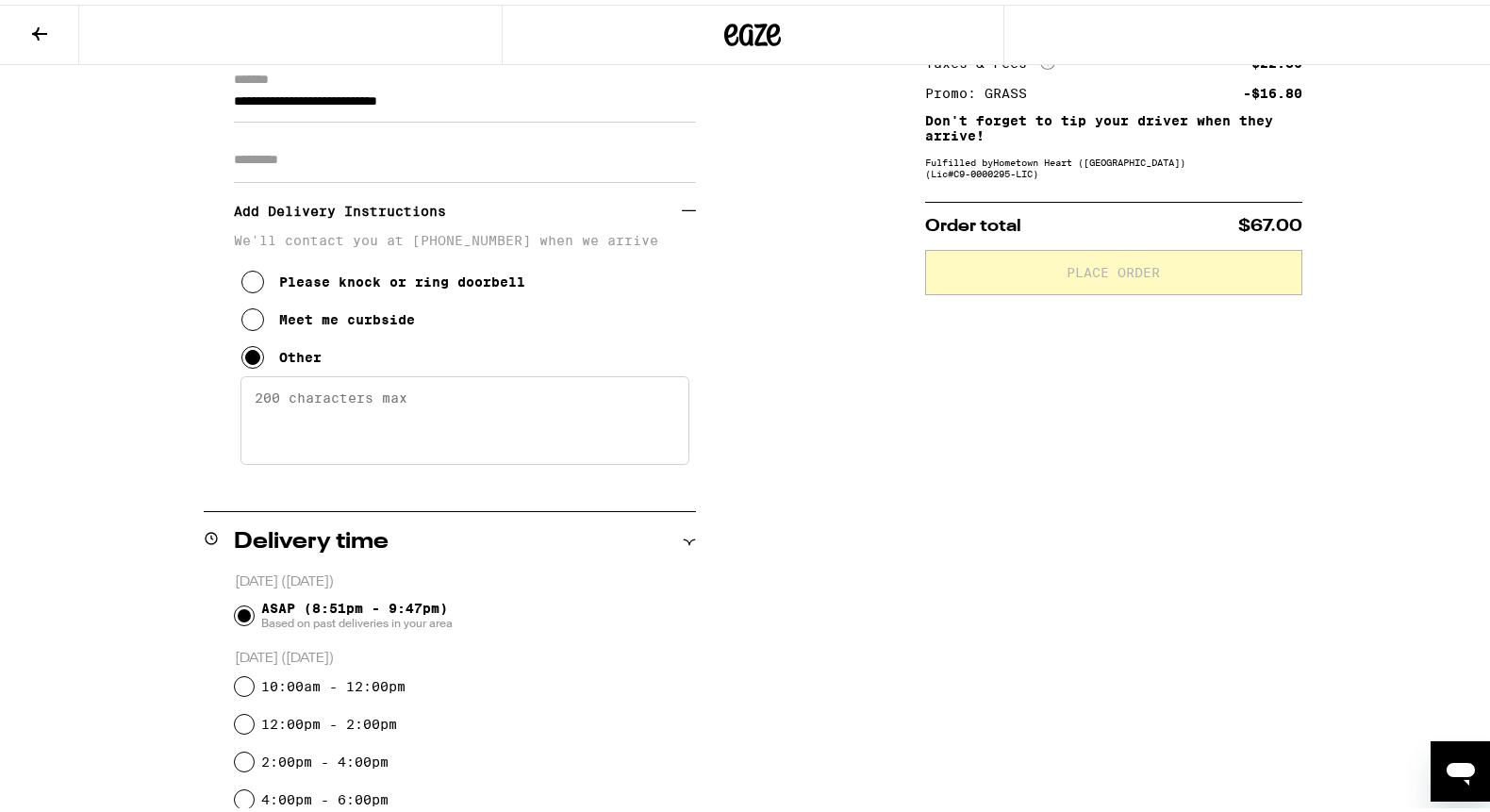
click at [342, 417] on textarea "Enter any other delivery instructions you want driver to know" at bounding box center [465, 416] width 449 height 89
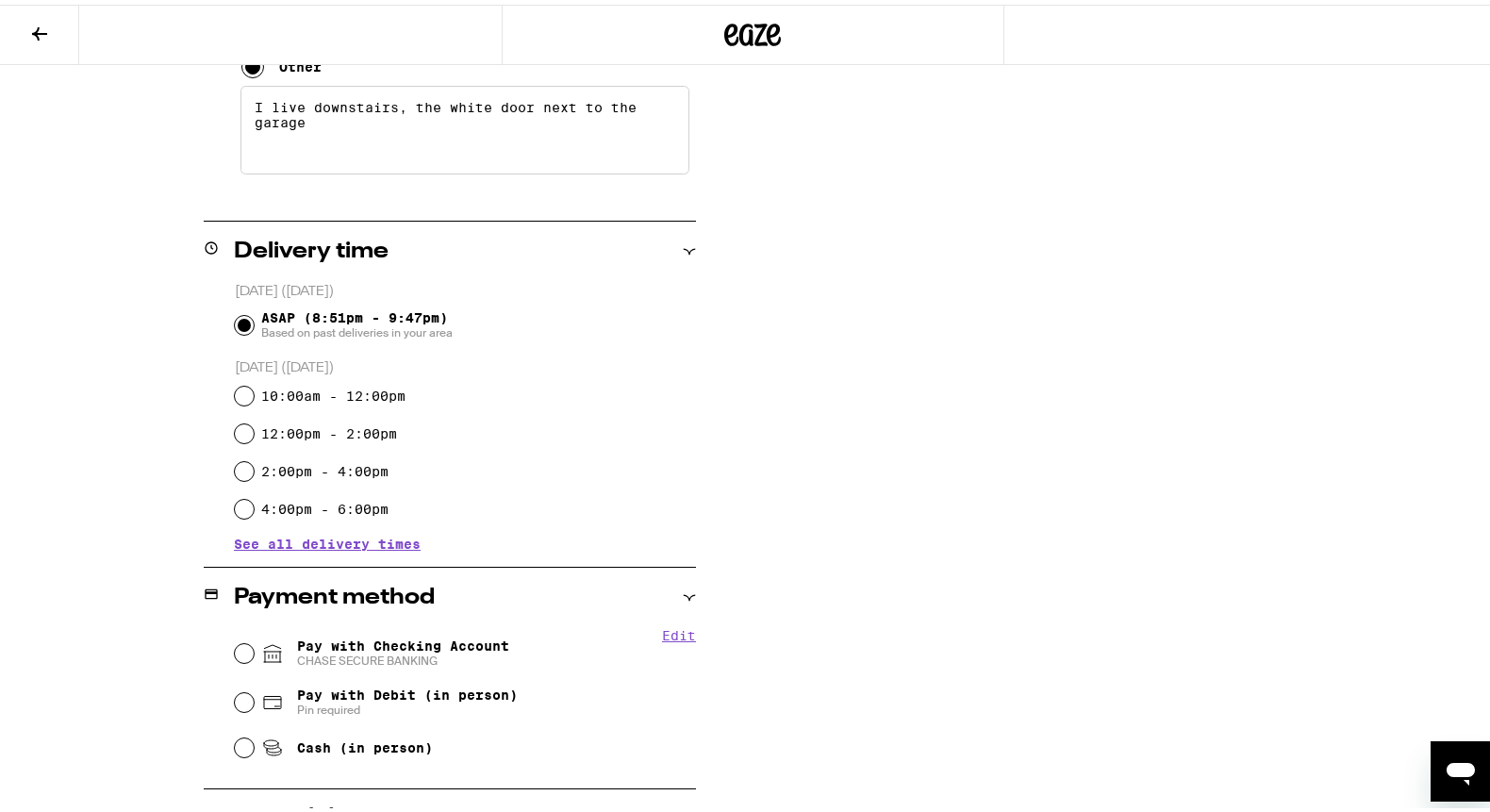
scroll to position [620, 0]
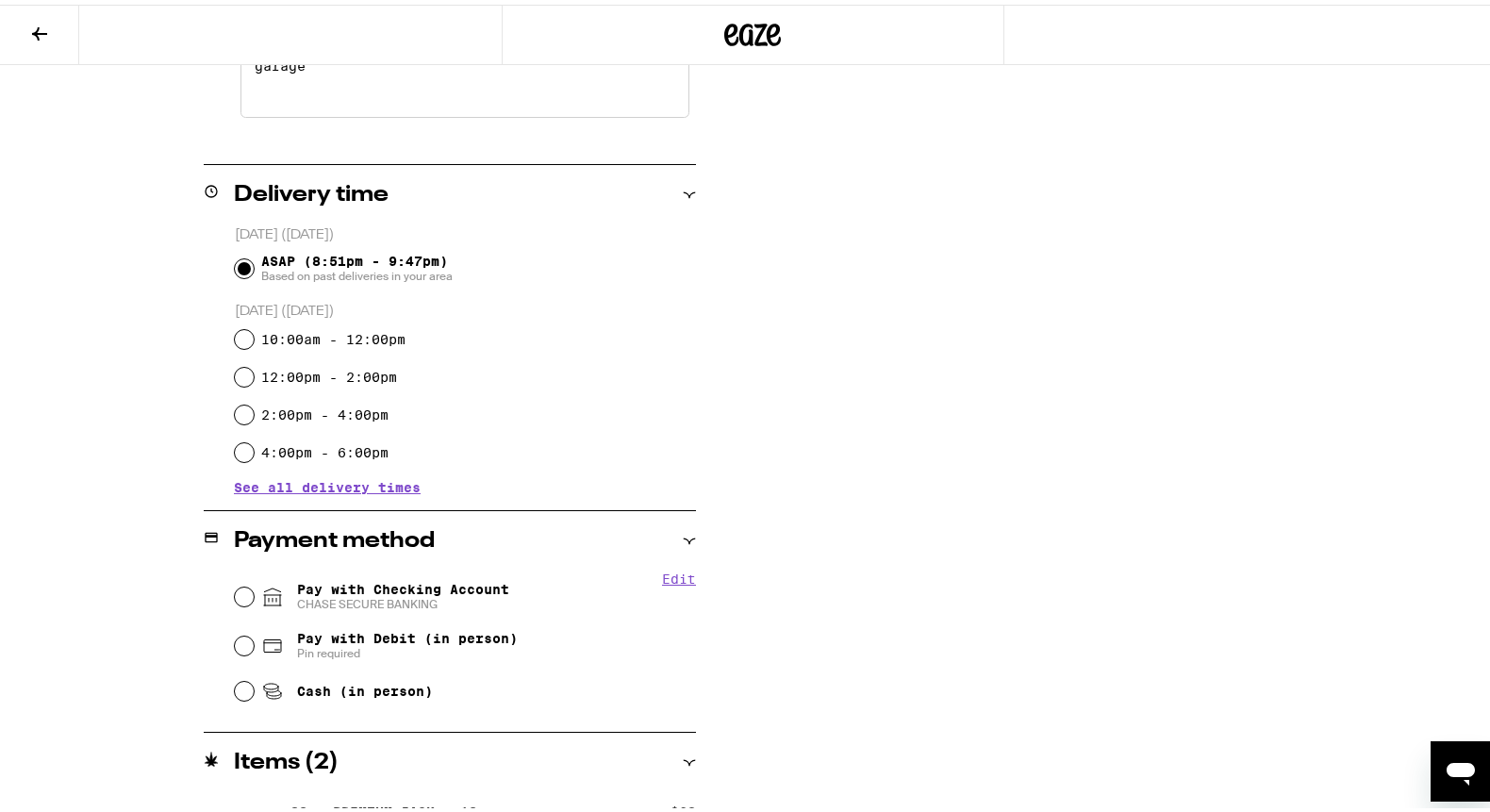
type textarea "I live downstairs, the white door next to the garage"
click at [429, 580] on span "Pay with Checking Account CHASE SECURE BANKING" at bounding box center [403, 592] width 212 height 30
click at [253, 583] on input "Pay with Checking Account CHASE SECURE BANKING" at bounding box center [244, 592] width 19 height 19
radio input "true"
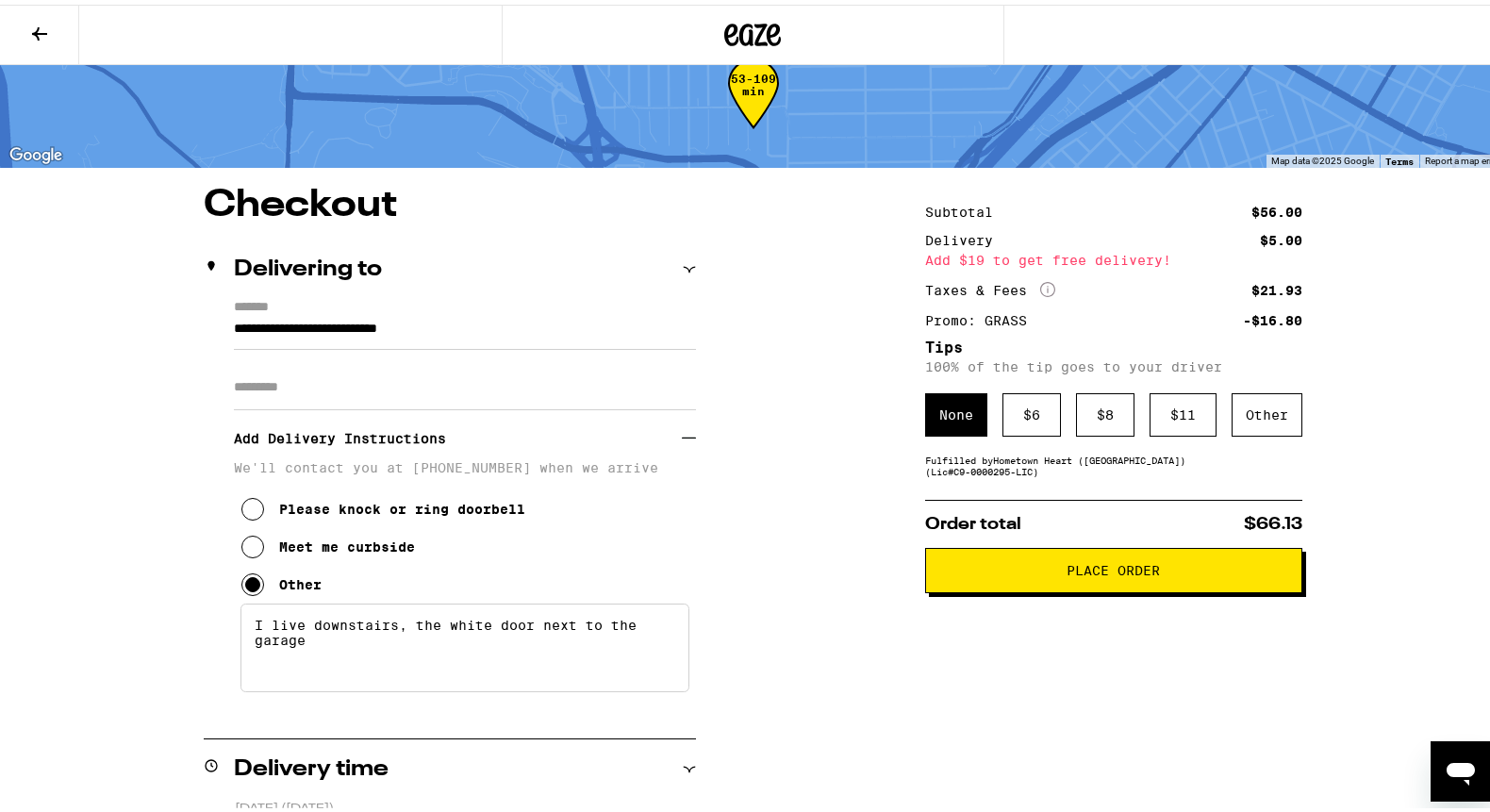
scroll to position [45, 0]
